Goal: Book appointment/travel/reservation

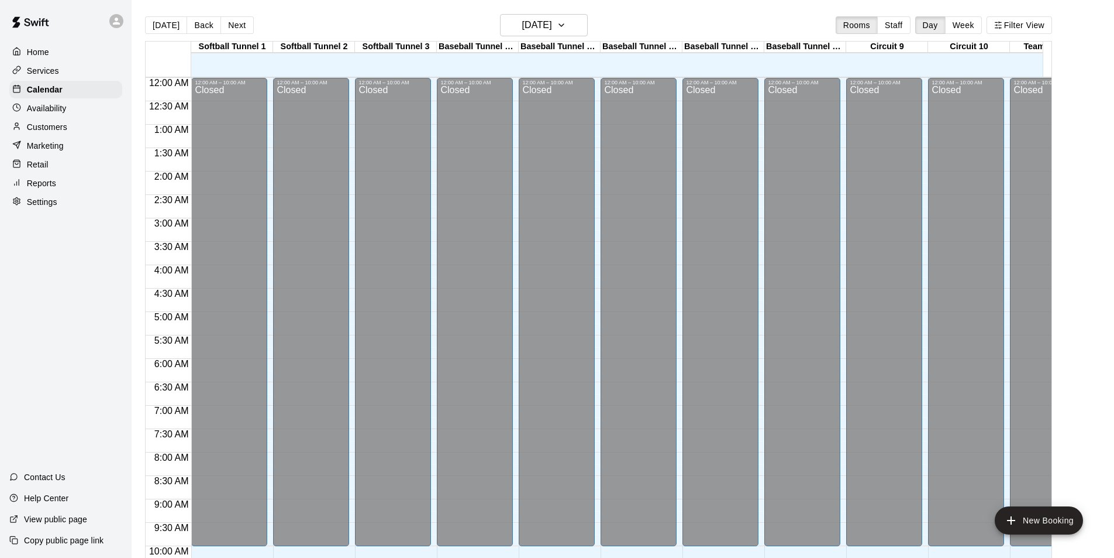
scroll to position [471, 0]
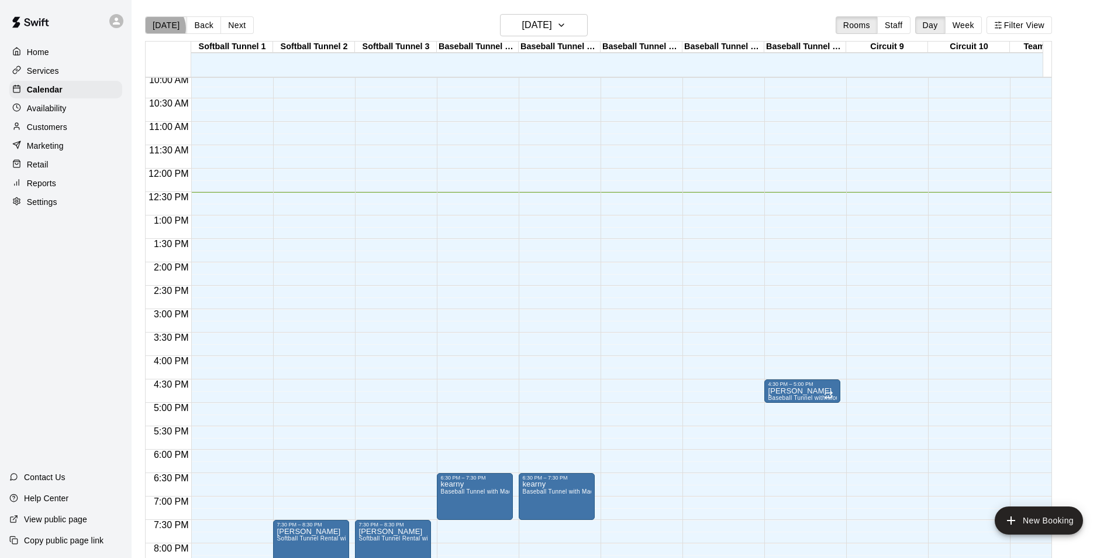
click at [159, 27] on button "[DATE]" at bounding box center [166, 25] width 42 height 18
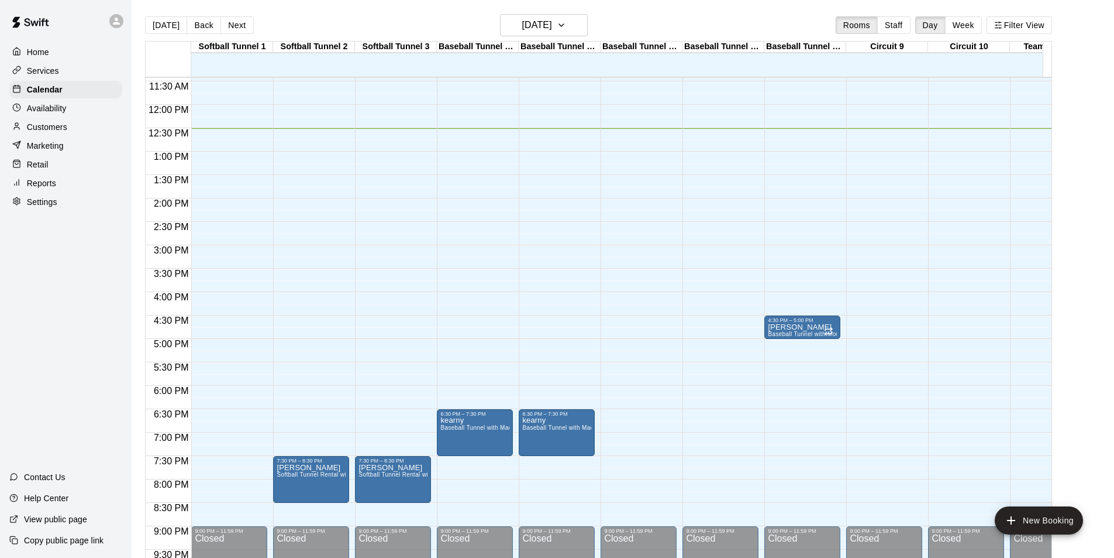
scroll to position [640, 0]
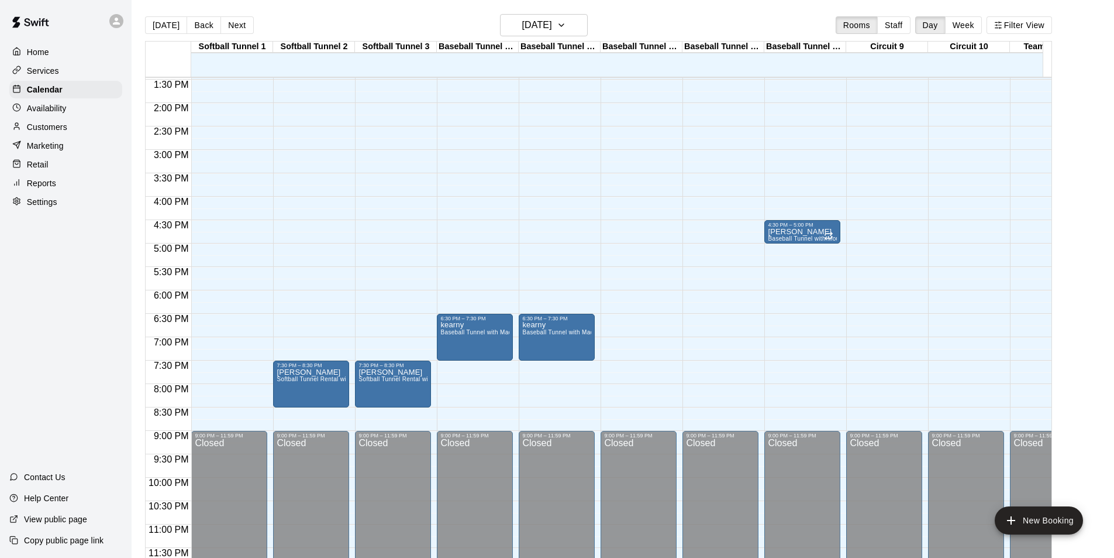
click at [713, 188] on div "12:00 AM – 10:00 AM Closed 9:00 PM – 11:59 PM Closed" at bounding box center [721, 9] width 76 height 1123
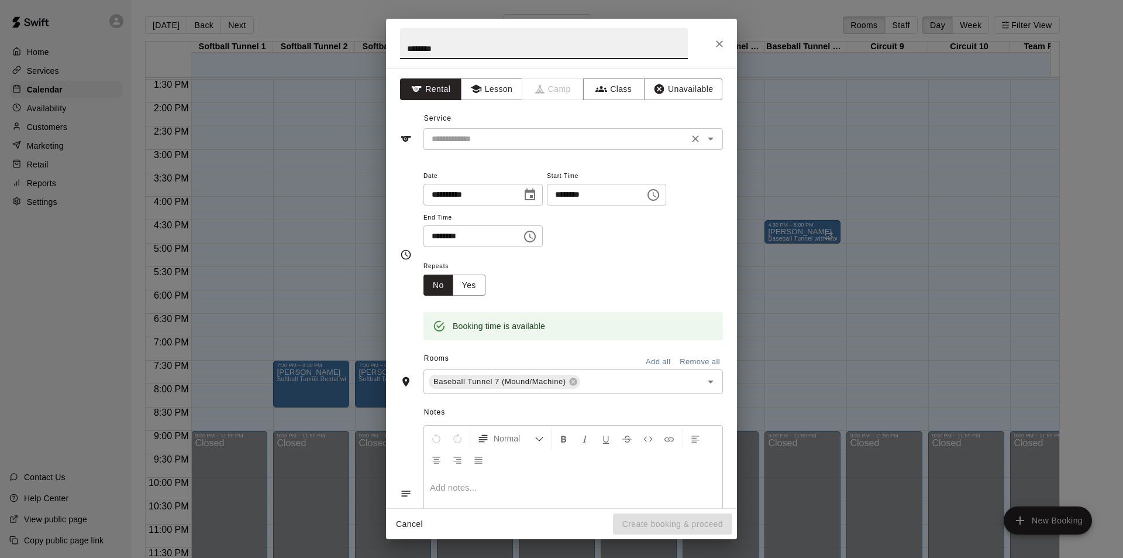
type input "********"
click at [507, 139] on input "text" at bounding box center [556, 139] width 258 height 15
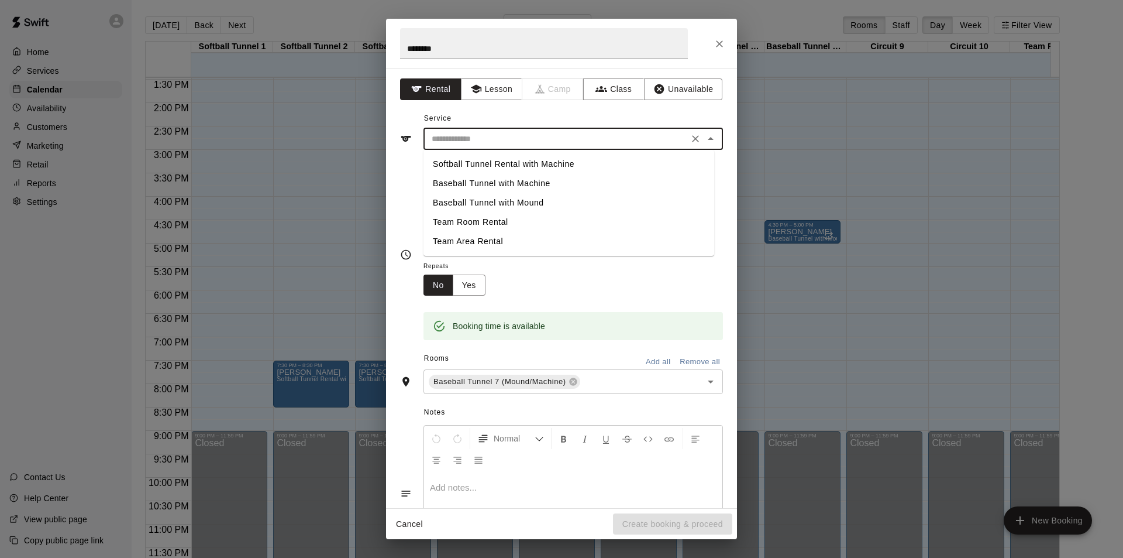
click at [539, 202] on li "Baseball Tunnel with Mound" at bounding box center [569, 202] width 291 height 19
type input "**********"
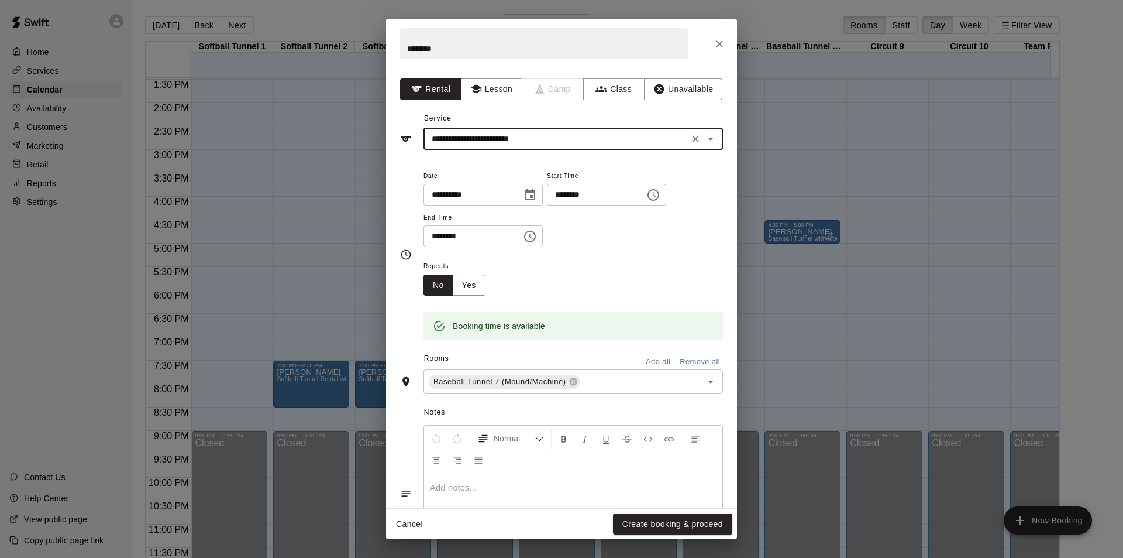
click at [437, 230] on input "********" at bounding box center [469, 236] width 90 height 22
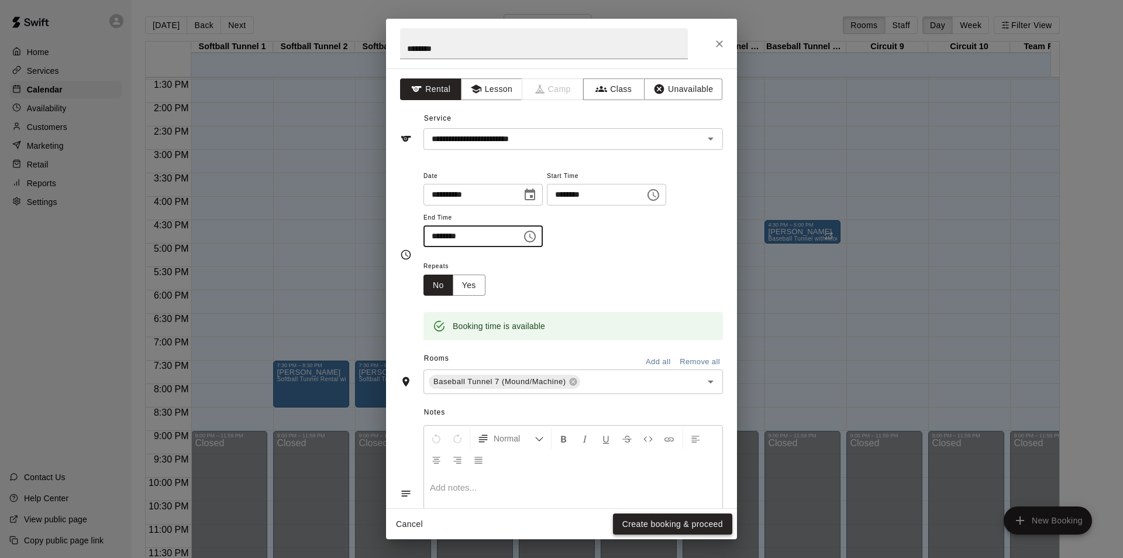
type input "********"
click at [647, 518] on button "Create booking & proceed" at bounding box center [672, 524] width 119 height 22
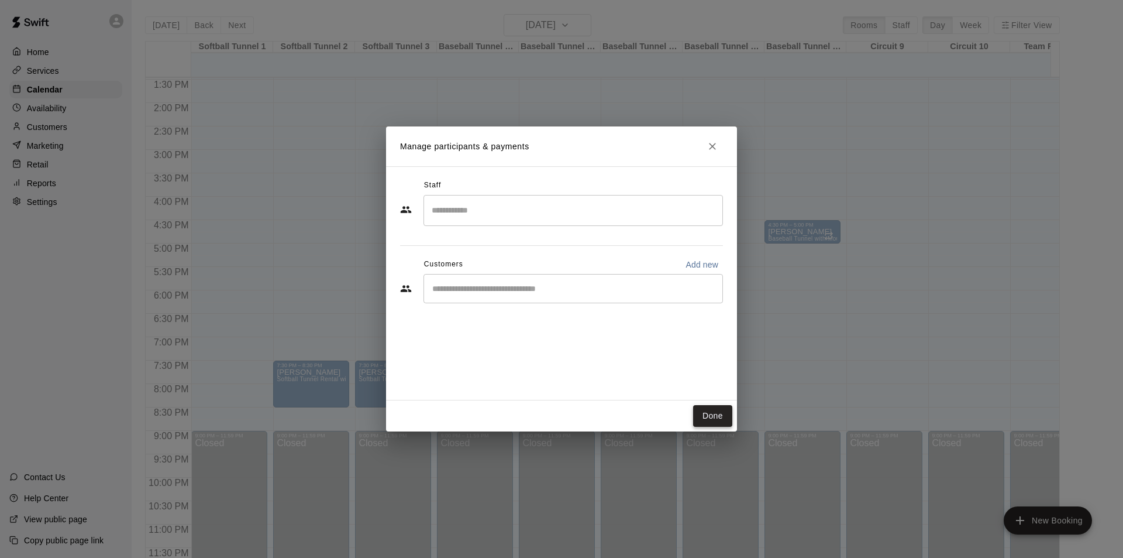
click at [708, 415] on button "Done" at bounding box center [712, 416] width 39 height 22
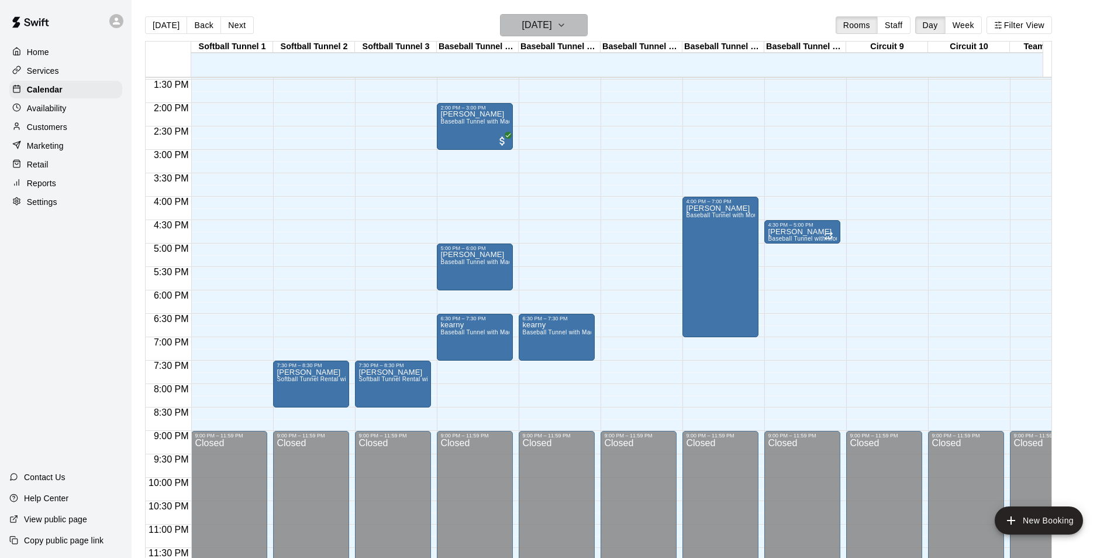
click at [552, 32] on h6 "[DATE]" at bounding box center [537, 25] width 30 height 16
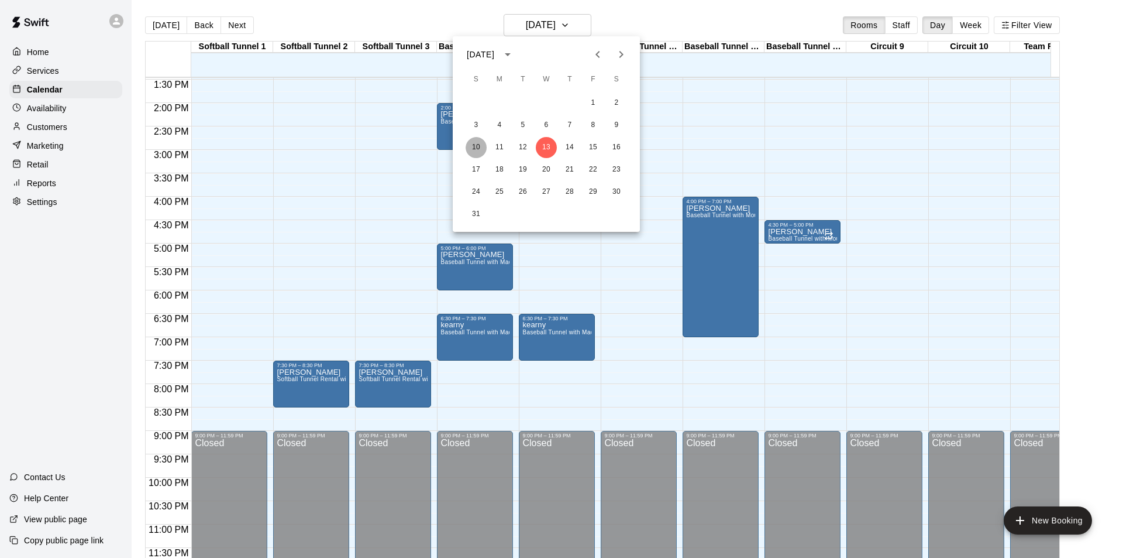
click at [479, 146] on button "10" at bounding box center [476, 147] width 21 height 21
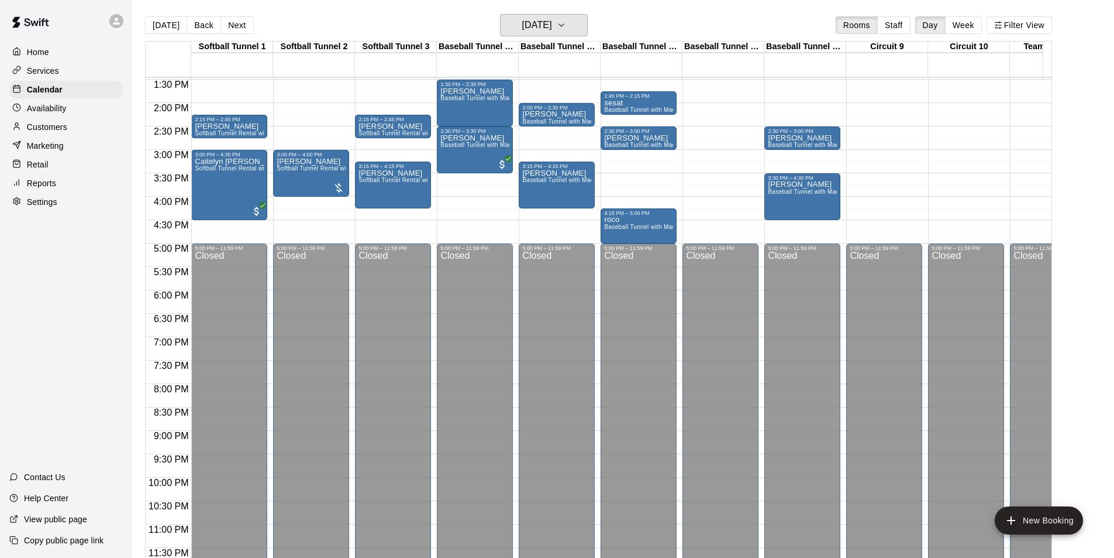
scroll to position [582, 0]
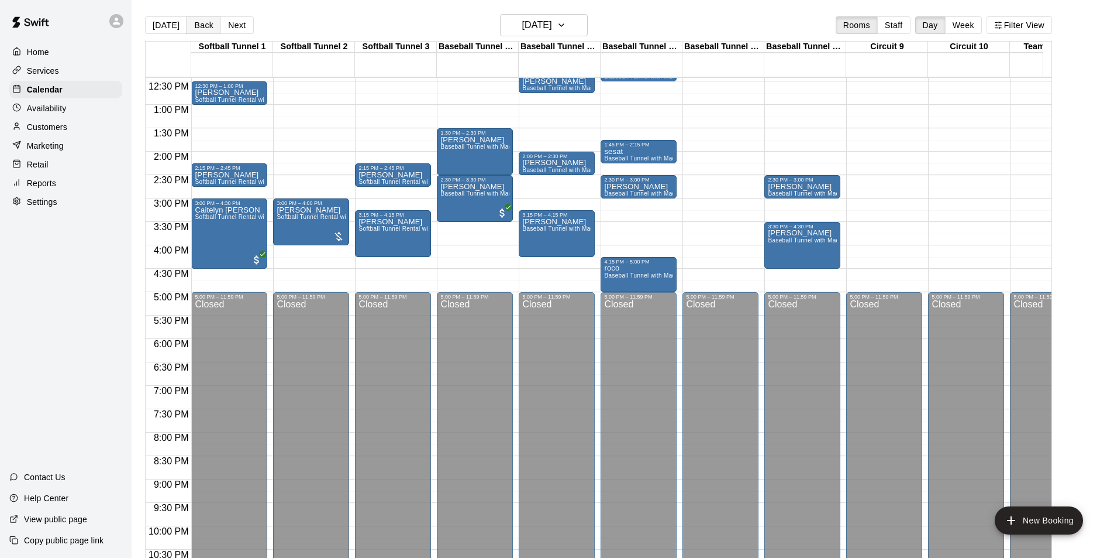
click at [197, 22] on button "Back" at bounding box center [204, 25] width 35 height 18
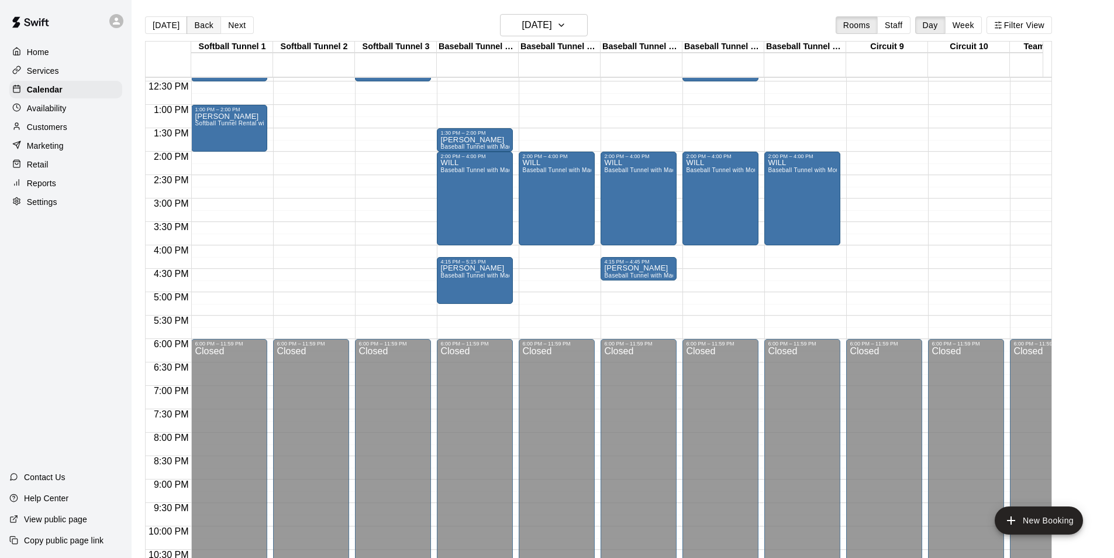
click at [197, 22] on button "Back" at bounding box center [204, 25] width 35 height 18
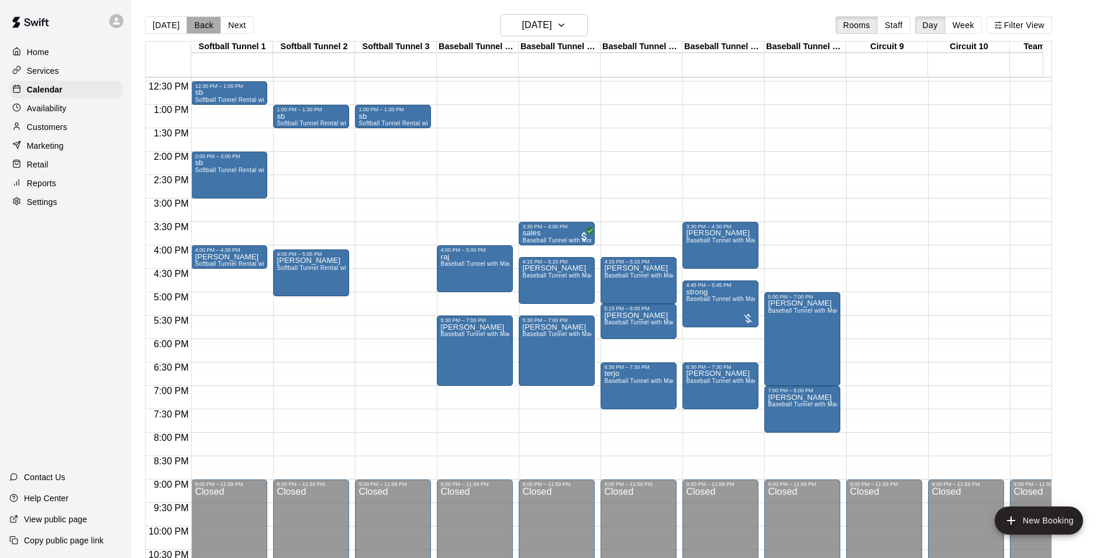
click at [197, 22] on button "Back" at bounding box center [204, 25] width 35 height 18
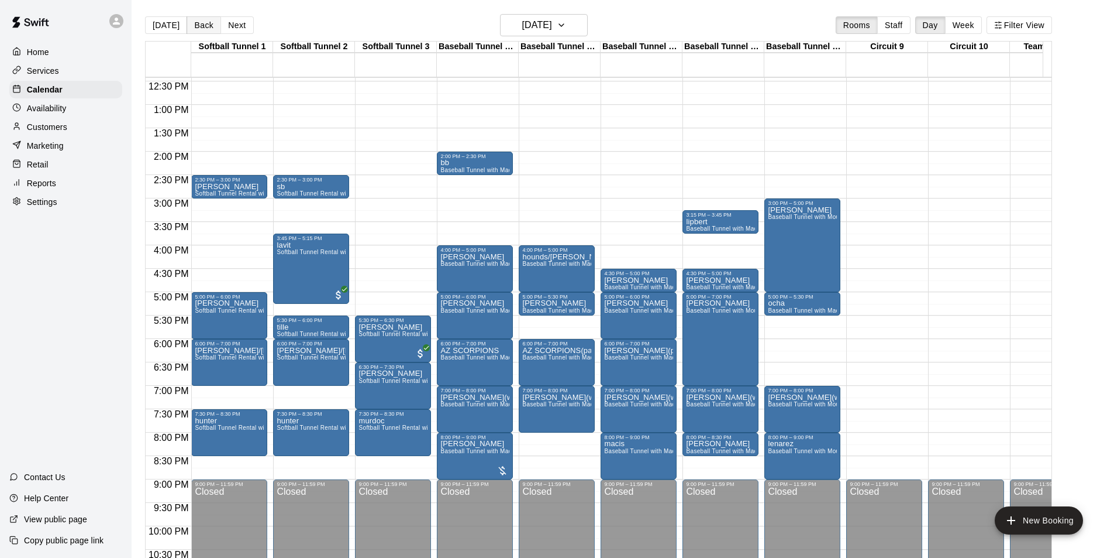
click at [197, 22] on button "Back" at bounding box center [204, 25] width 35 height 18
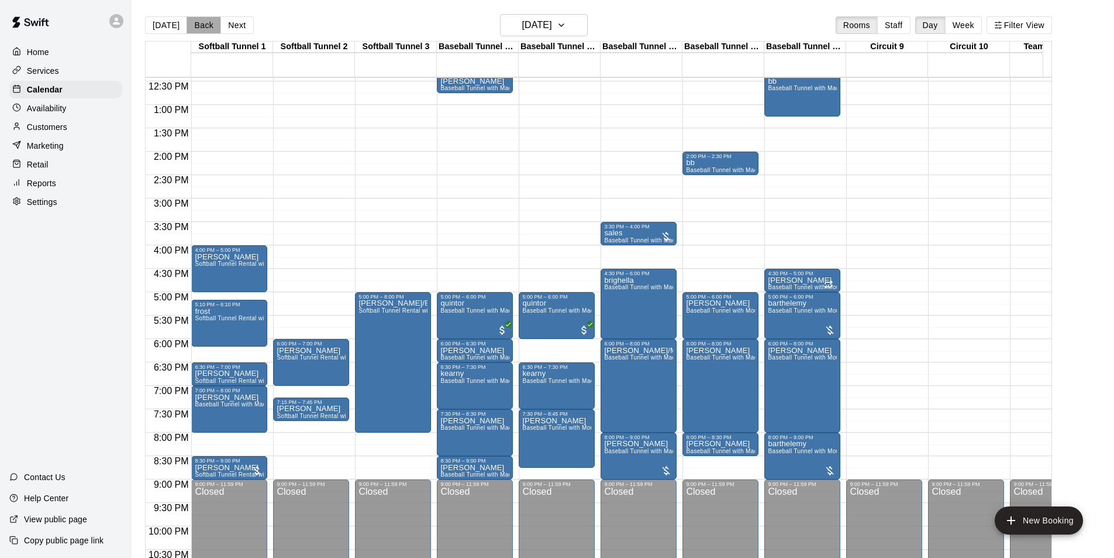
click at [197, 22] on button "Back" at bounding box center [204, 25] width 35 height 18
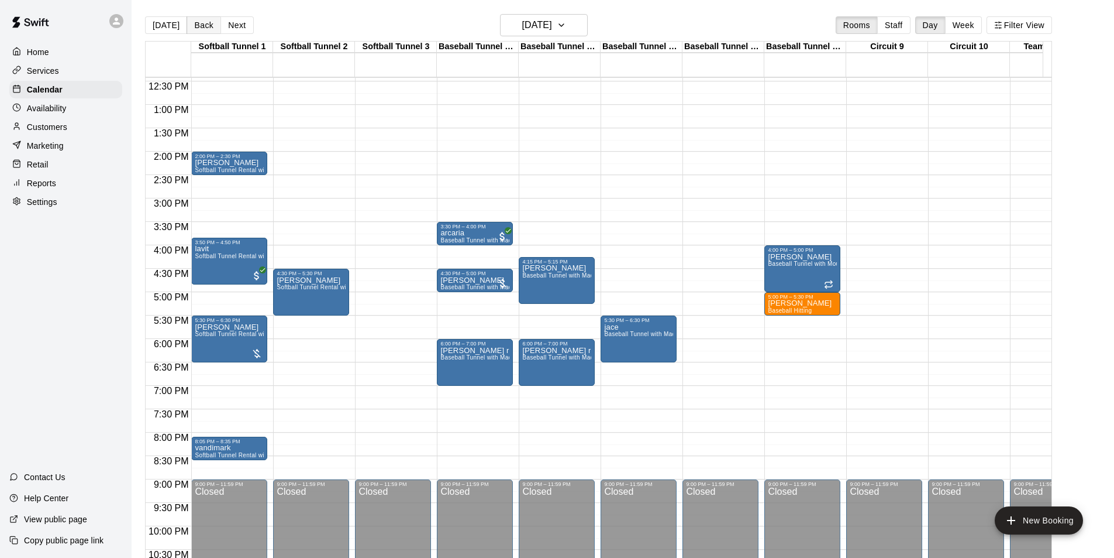
click at [197, 22] on button "Back" at bounding box center [204, 25] width 35 height 18
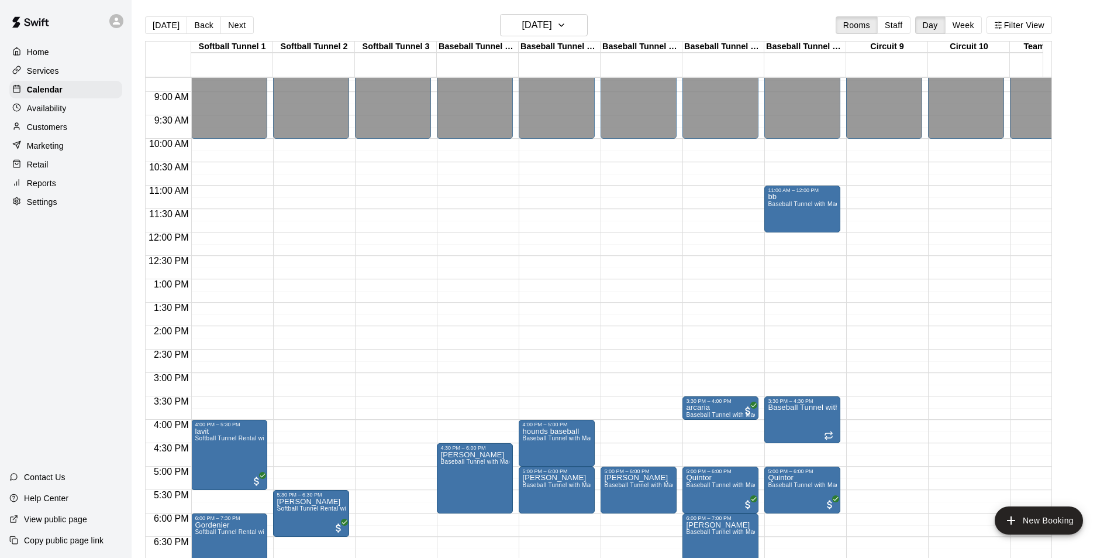
scroll to position [406, 0]
